Goal: Task Accomplishment & Management: Complete application form

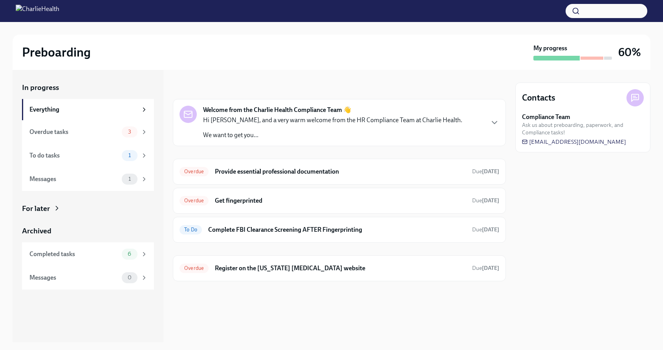
click at [273, 123] on p "Hi [PERSON_NAME], and a very warm welcome from the HR Compliance Team at Charli…" at bounding box center [332, 120] width 259 height 9
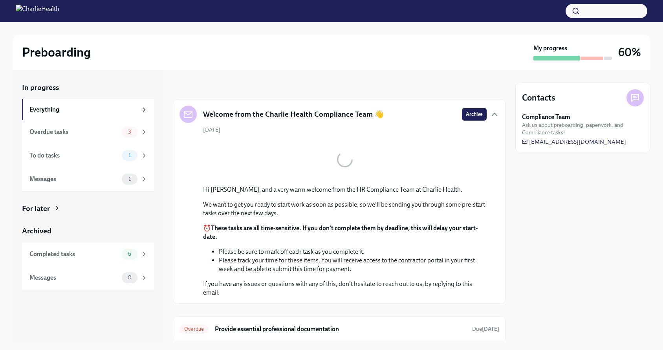
click at [273, 123] on div "Welcome from the Charlie Health Compliance Team 👋" at bounding box center [282, 114] width 204 height 17
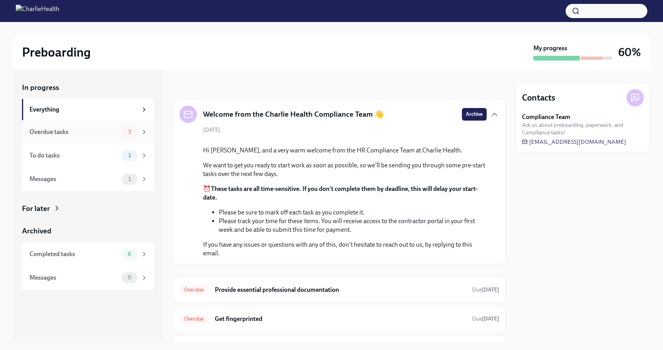
click at [112, 142] on div "Overdue tasks 3" at bounding box center [88, 132] width 132 height 24
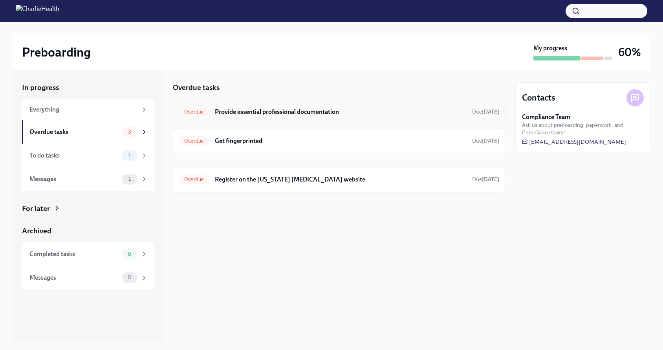
click at [241, 120] on div "Overdue Provide essential professional documentation Due [DATE]" at bounding box center [339, 112] width 333 height 26
click at [276, 109] on h6 "Provide essential professional documentation" at bounding box center [340, 112] width 251 height 9
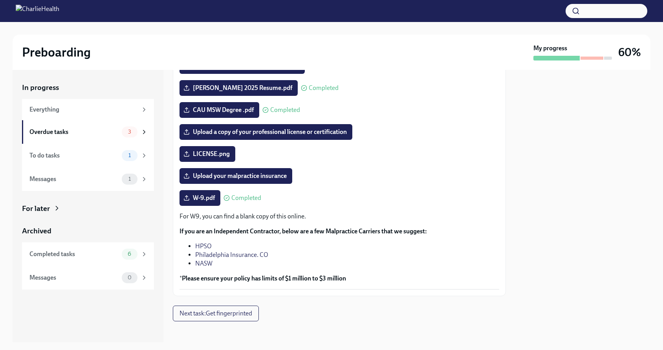
scroll to position [108, 0]
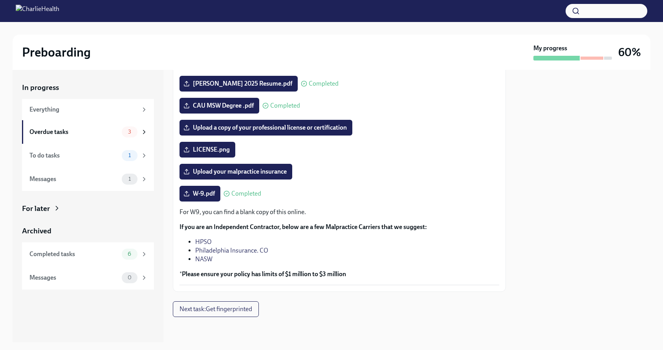
click at [209, 259] on link "NASW" at bounding box center [203, 258] width 17 height 7
click at [208, 242] on link "HPSO" at bounding box center [203, 241] width 17 height 7
click at [101, 136] on div "Overdue tasks" at bounding box center [73, 132] width 89 height 9
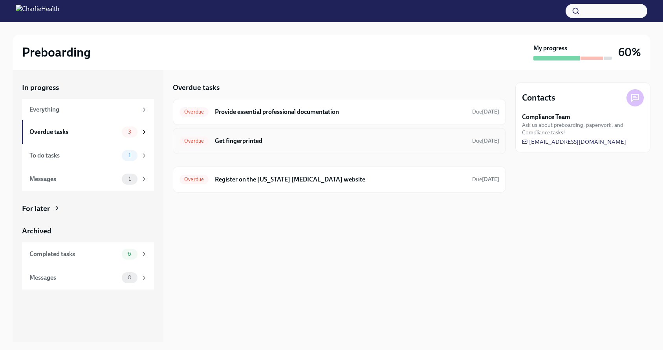
click at [225, 147] on div "Overdue Get fingerprinted Due [DATE]" at bounding box center [340, 141] width 320 height 13
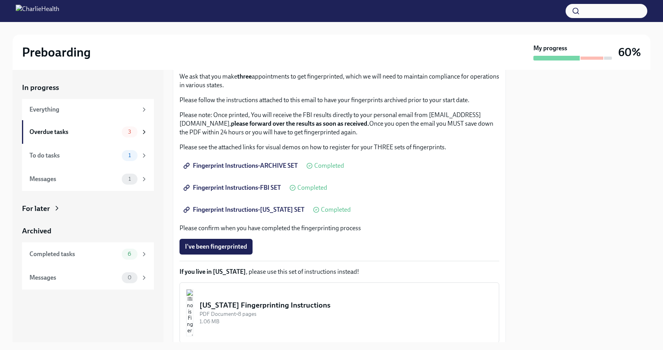
scroll to position [72, 0]
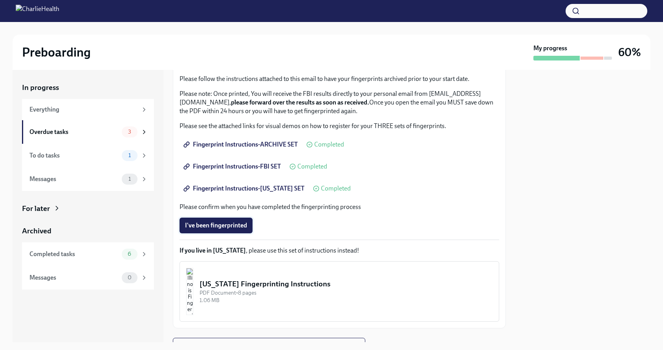
click at [229, 227] on span "I've been fingerprinted" at bounding box center [216, 226] width 62 height 8
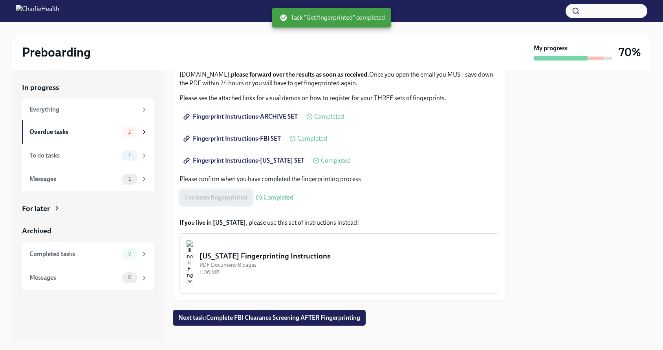
scroll to position [108, 0]
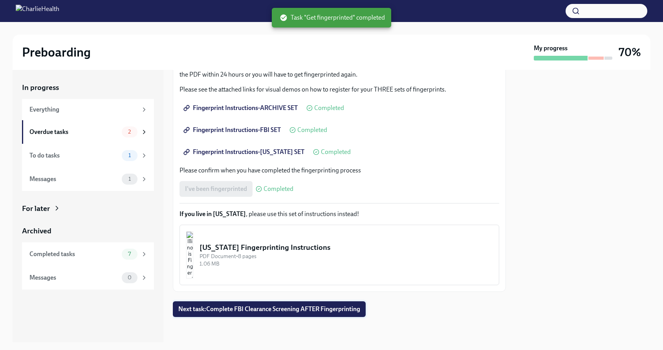
click at [245, 305] on button "Next task : Complete FBI Clearance Screening AFTER Fingerprinting" at bounding box center [269, 309] width 193 height 16
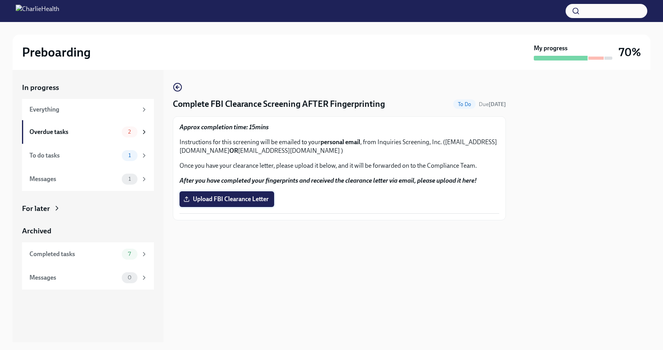
click at [245, 202] on span "Upload FBI Clearance Letter" at bounding box center [227, 199] width 84 height 8
click at [0, 0] on input "Upload FBI Clearance Letter" at bounding box center [0, 0] width 0 height 0
click at [179, 86] on icon "button" at bounding box center [177, 87] width 9 height 9
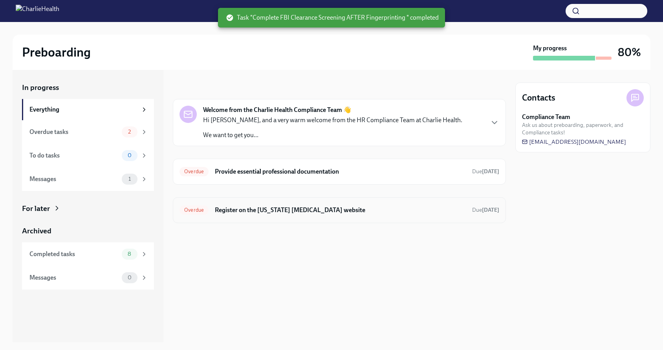
click at [275, 216] on div "Overdue Register on the [US_STATE] [MEDICAL_DATA] website Due [DATE]" at bounding box center [339, 210] width 333 height 26
click at [268, 209] on h6 "Register on the [US_STATE] [MEDICAL_DATA] website" at bounding box center [340, 210] width 251 height 9
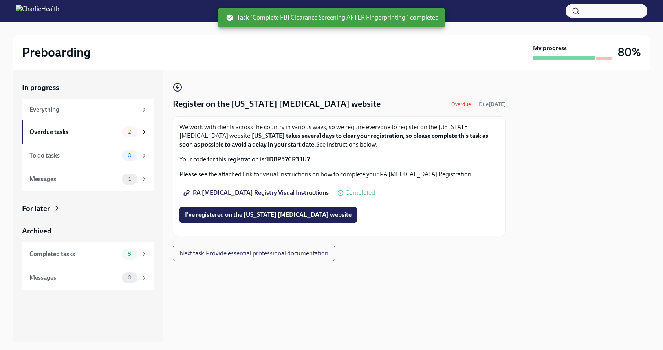
click at [268, 209] on button "I've registered on the [US_STATE] [MEDICAL_DATA] website" at bounding box center [269, 215] width 178 height 16
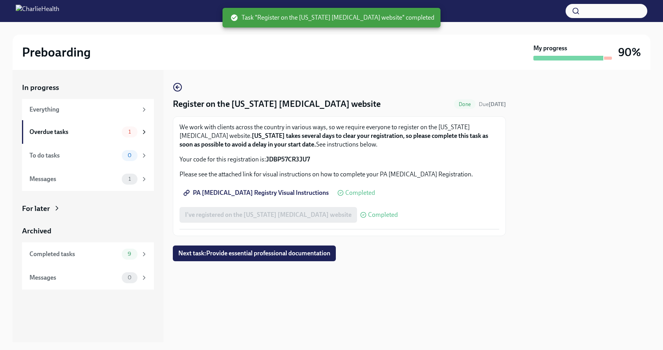
click at [368, 215] on span "Completed" at bounding box center [383, 215] width 30 height 6
click at [294, 194] on span "PA [MEDICAL_DATA] Registry Visual Instructions" at bounding box center [257, 193] width 144 height 8
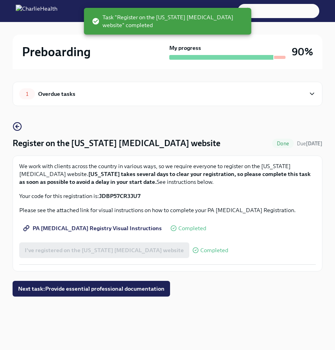
click at [123, 197] on strong "JDBP57CR3JU7" at bounding box center [120, 196] width 42 height 7
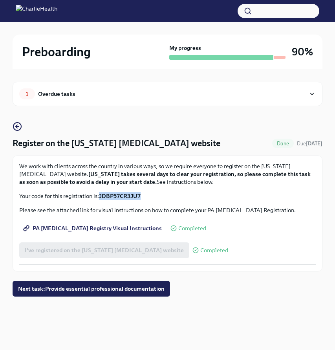
copy strong "JDBP57CR3JU7"
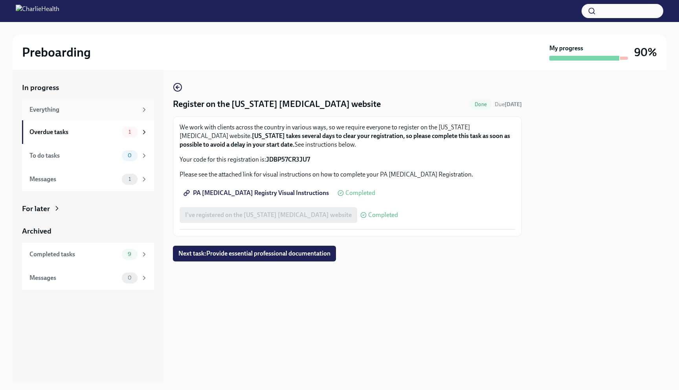
click at [72, 105] on div "Everything" at bounding box center [83, 109] width 108 height 9
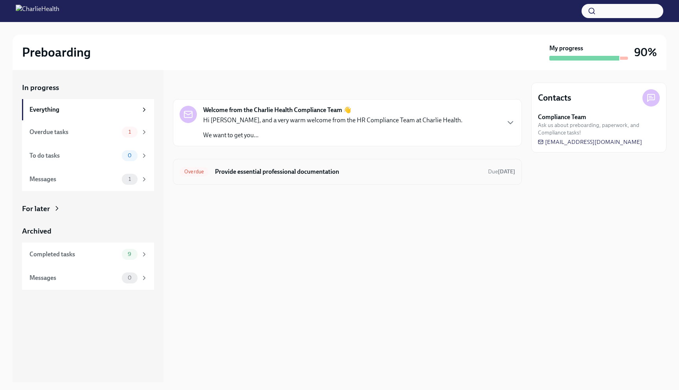
click at [271, 161] on div "Overdue Provide essential professional documentation Due [DATE]" at bounding box center [347, 172] width 349 height 26
click at [277, 172] on h6 "Provide essential professional documentation" at bounding box center [348, 171] width 267 height 9
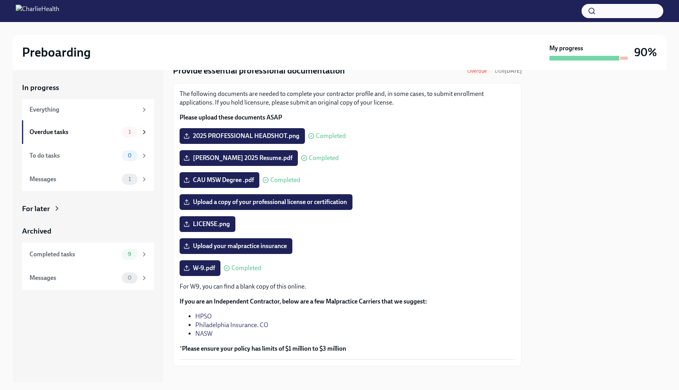
scroll to position [38, 0]
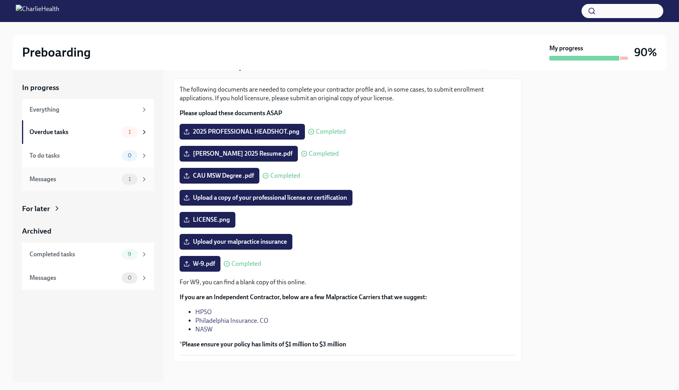
click at [68, 185] on div "Messages 1" at bounding box center [88, 179] width 132 height 24
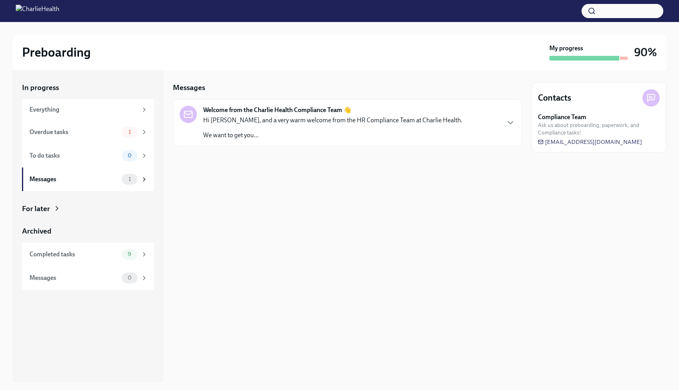
click at [315, 127] on div "Hi [PERSON_NAME], and a very warm welcome from the HR Compliance Team at Charli…" at bounding box center [332, 128] width 259 height 24
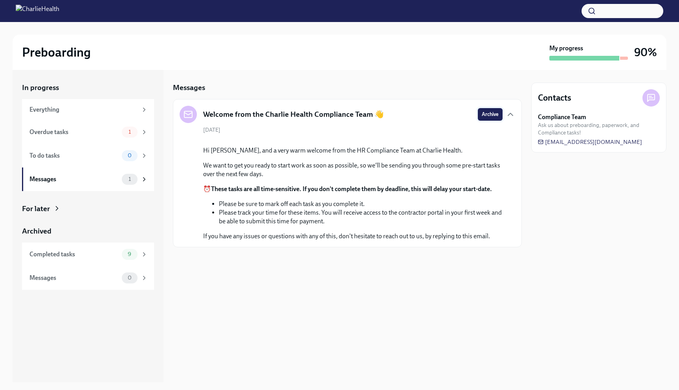
click at [492, 114] on span "Archive" at bounding box center [490, 114] width 17 height 8
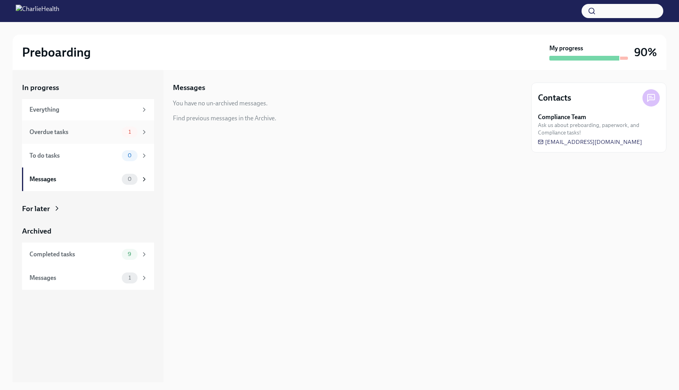
click at [89, 136] on div "Overdue tasks" at bounding box center [73, 132] width 89 height 9
click at [318, 116] on h6 "Provide essential professional documentation" at bounding box center [348, 112] width 267 height 9
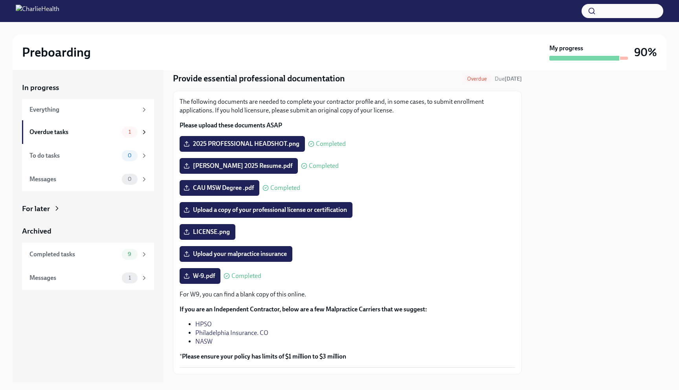
scroll to position [37, 0]
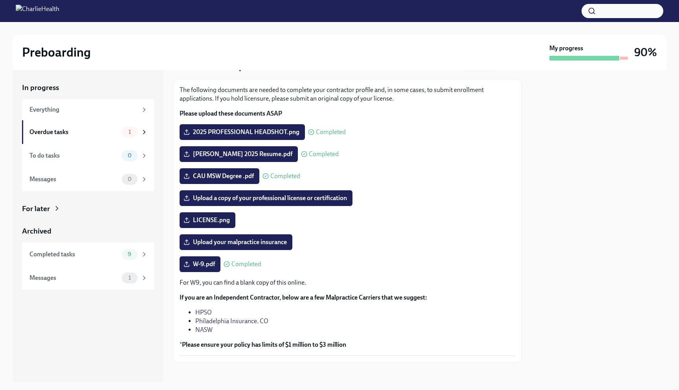
click at [252, 347] on strong "Please ensure your policy has limits of $1 million to $3 million" at bounding box center [264, 344] width 164 height 7
copy p "* Please ensure your policy has limits of $1 million to $3 million"
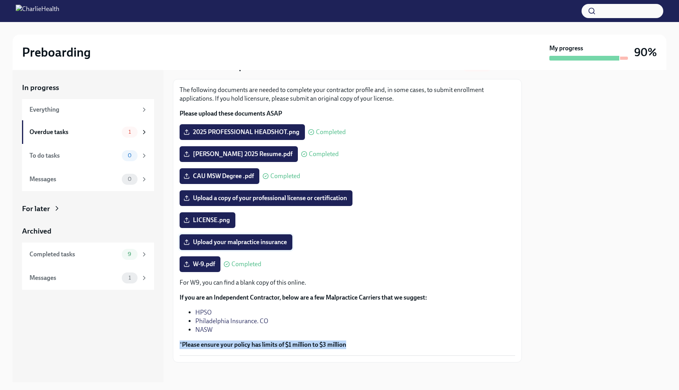
click at [258, 243] on span "Upload your malpractice insurance" at bounding box center [236, 242] width 102 height 8
click at [0, 0] on input "Upload your malpractice insurance" at bounding box center [0, 0] width 0 height 0
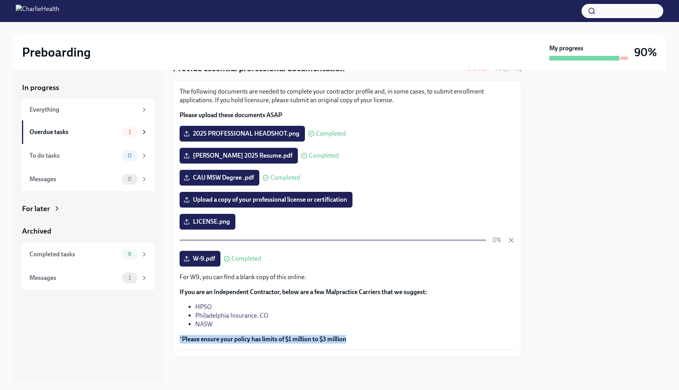
scroll to position [36, 0]
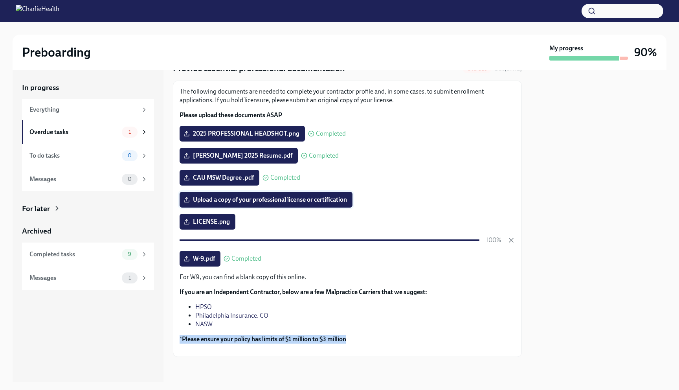
click at [336, 202] on span "Upload a copy of your professional license or certification" at bounding box center [266, 200] width 162 height 8
click at [0, 0] on input "Upload a copy of your professional license or certification" at bounding box center [0, 0] width 0 height 0
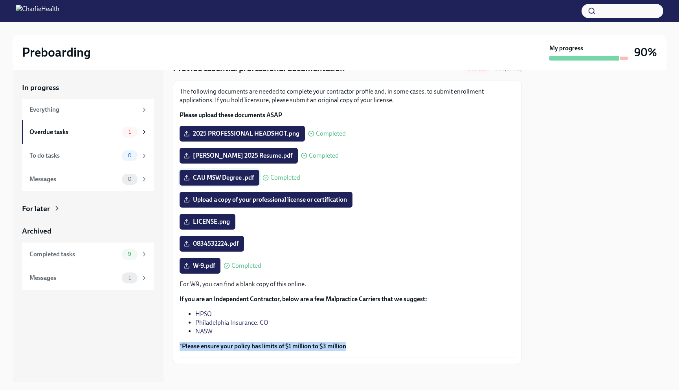
click at [244, 183] on label "CAU MSW Degree .pdf" at bounding box center [220, 178] width 80 height 16
click at [0, 0] on input "CAU MSW Degree .pdf" at bounding box center [0, 0] width 0 height 0
click at [277, 199] on span "Upload a copy of your professional license or certification" at bounding box center [266, 200] width 162 height 8
click at [0, 0] on input "Upload a copy of your professional license or certification" at bounding box center [0, 0] width 0 height 0
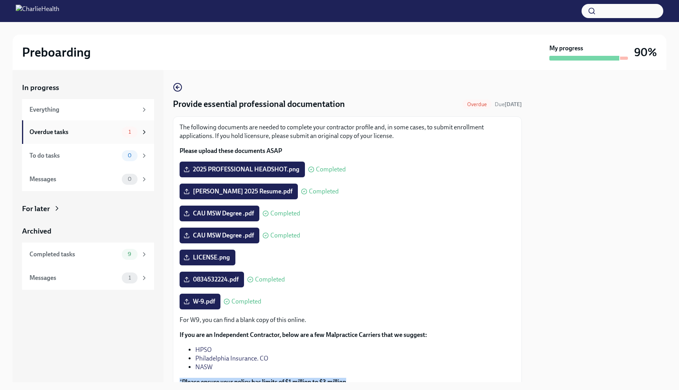
click at [64, 134] on div "Overdue tasks" at bounding box center [73, 132] width 89 height 9
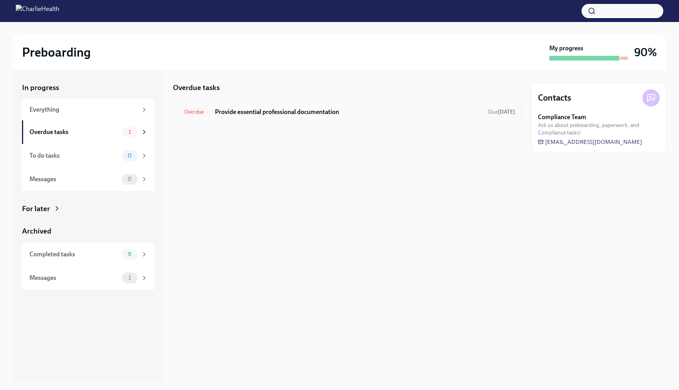
click at [255, 108] on h6 "Provide essential professional documentation" at bounding box center [348, 112] width 267 height 9
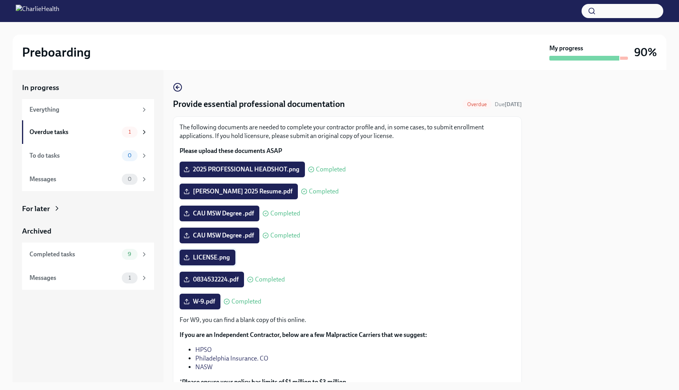
click at [221, 257] on span "LICENSE.png" at bounding box center [207, 257] width 45 height 8
click at [0, 0] on input "LICENSE.png" at bounding box center [0, 0] width 0 height 0
click at [79, 112] on div "Everything" at bounding box center [83, 109] width 108 height 9
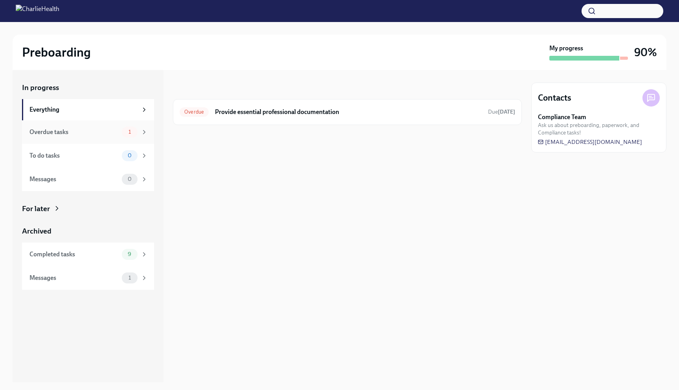
click at [83, 128] on div "Overdue tasks" at bounding box center [73, 132] width 89 height 9
click at [90, 152] on div "To do tasks" at bounding box center [73, 155] width 89 height 9
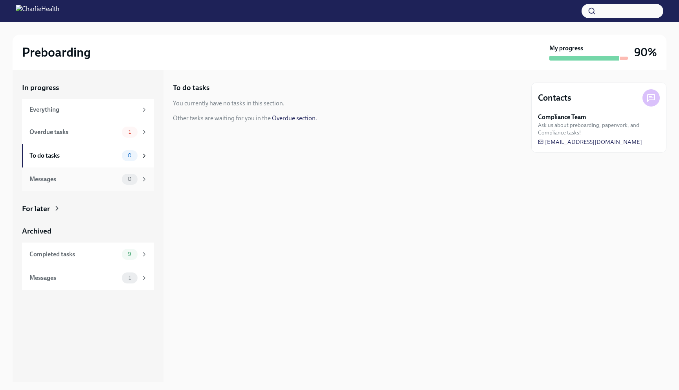
click at [97, 175] on div "Messages" at bounding box center [73, 179] width 89 height 9
click at [105, 239] on div "Archived Completed tasks 9 Messages 1" at bounding box center [88, 258] width 132 height 64
